Goal: Information Seeking & Learning: Learn about a topic

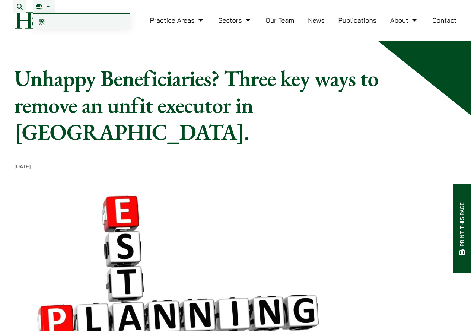
click at [48, 9] on link "EN" at bounding box center [44, 7] width 16 height 6
click at [44, 24] on span "繁" at bounding box center [42, 21] width 6 height 7
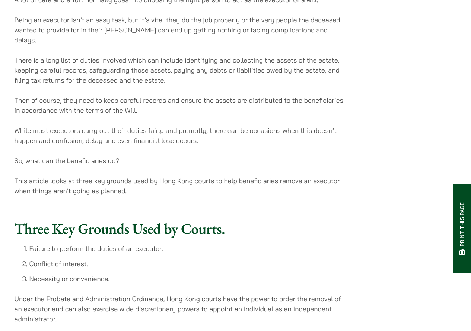
scroll to position [447, 0]
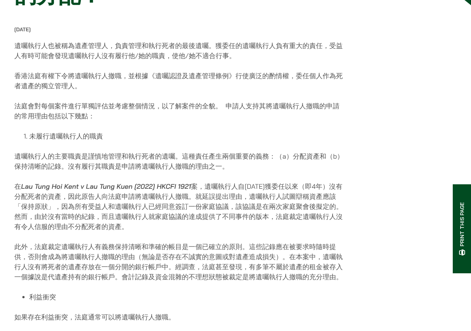
scroll to position [112, 0]
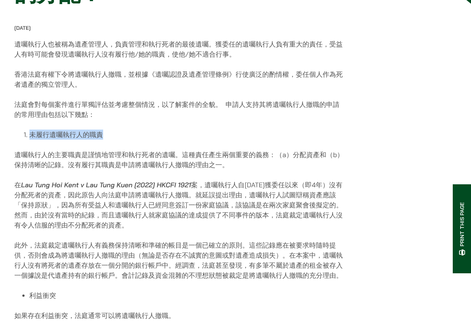
drag, startPoint x: 29, startPoint y: 138, endPoint x: 101, endPoint y: 141, distance: 71.9
click at [101, 140] on li "未履行遺囑執行人的職責" at bounding box center [187, 135] width 317 height 10
copy li "未履行遺囑執行人的職責"
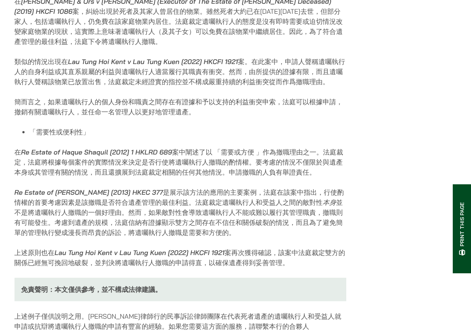
scroll to position [447, 0]
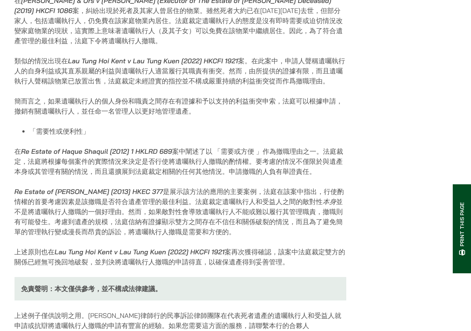
click at [54, 145] on div "[DATE] 遺囑執行人也被稱為遺產管理人，負責管理和執行死者的最後遺囑。獲委任的遺囑執行人負有重大的責任，受益人有時可能會發現遺囑執行人沒有履行他/她的職責…" at bounding box center [181, 20] width 332 height 661
drag, startPoint x: 37, startPoint y: 137, endPoint x: 60, endPoint y: 137, distance: 22.7
click at [55, 136] on li "「需要性或便利性」" at bounding box center [187, 131] width 317 height 10
copy li "需要性"
